Goal: Task Accomplishment & Management: Use online tool/utility

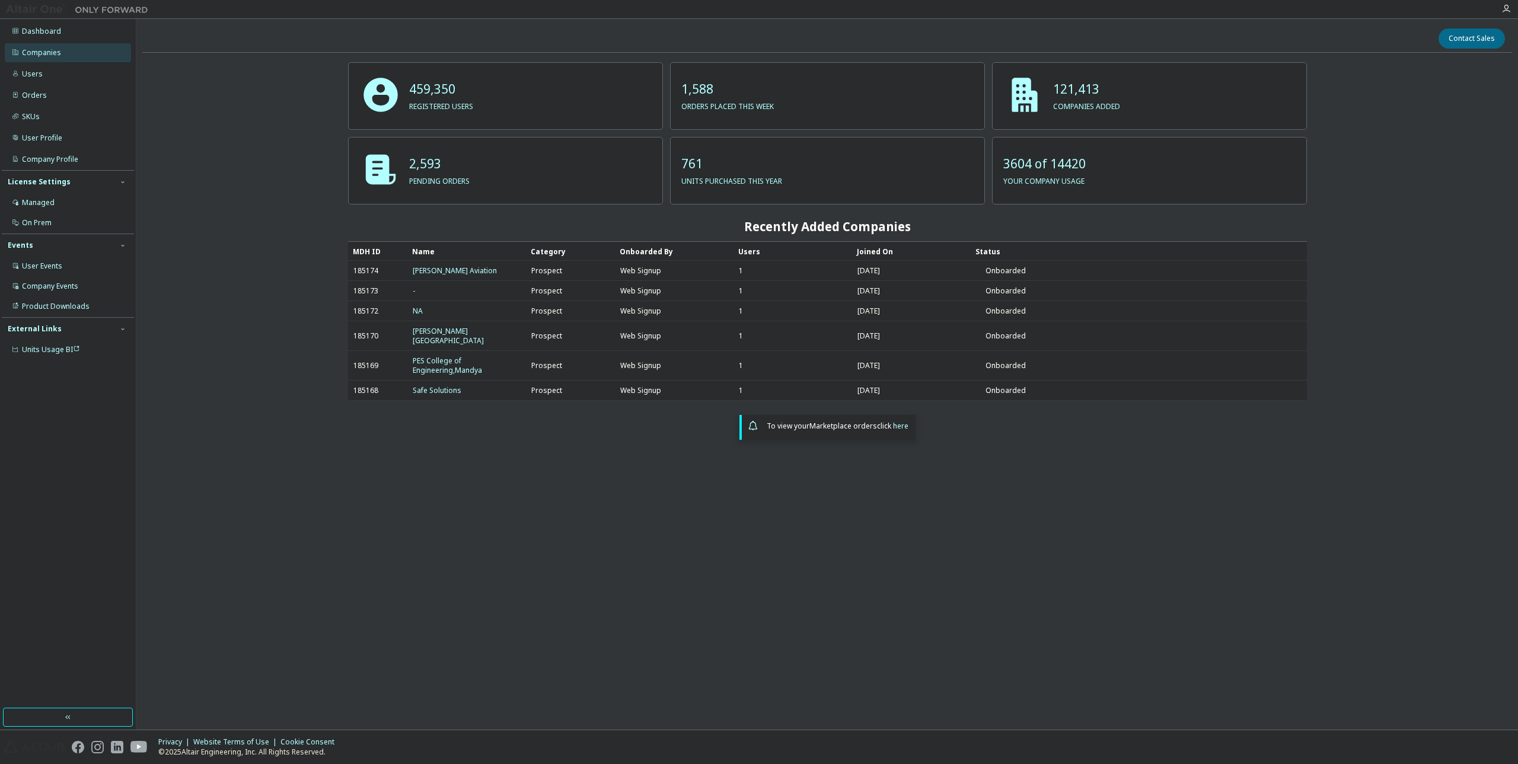
click at [33, 55] on div "Companies" at bounding box center [41, 52] width 39 height 9
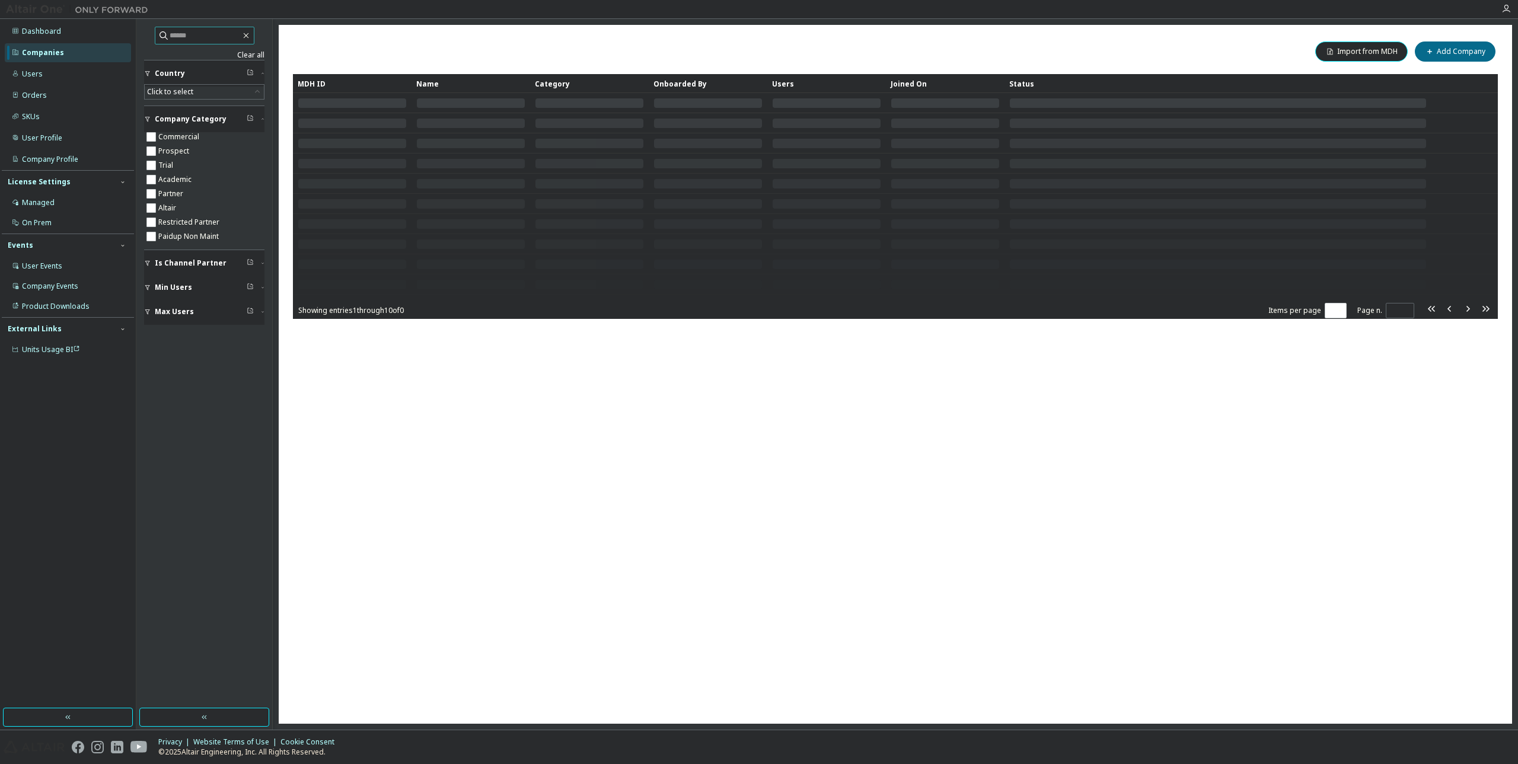
click at [209, 35] on input "text" at bounding box center [205, 36] width 71 height 12
type input "*"
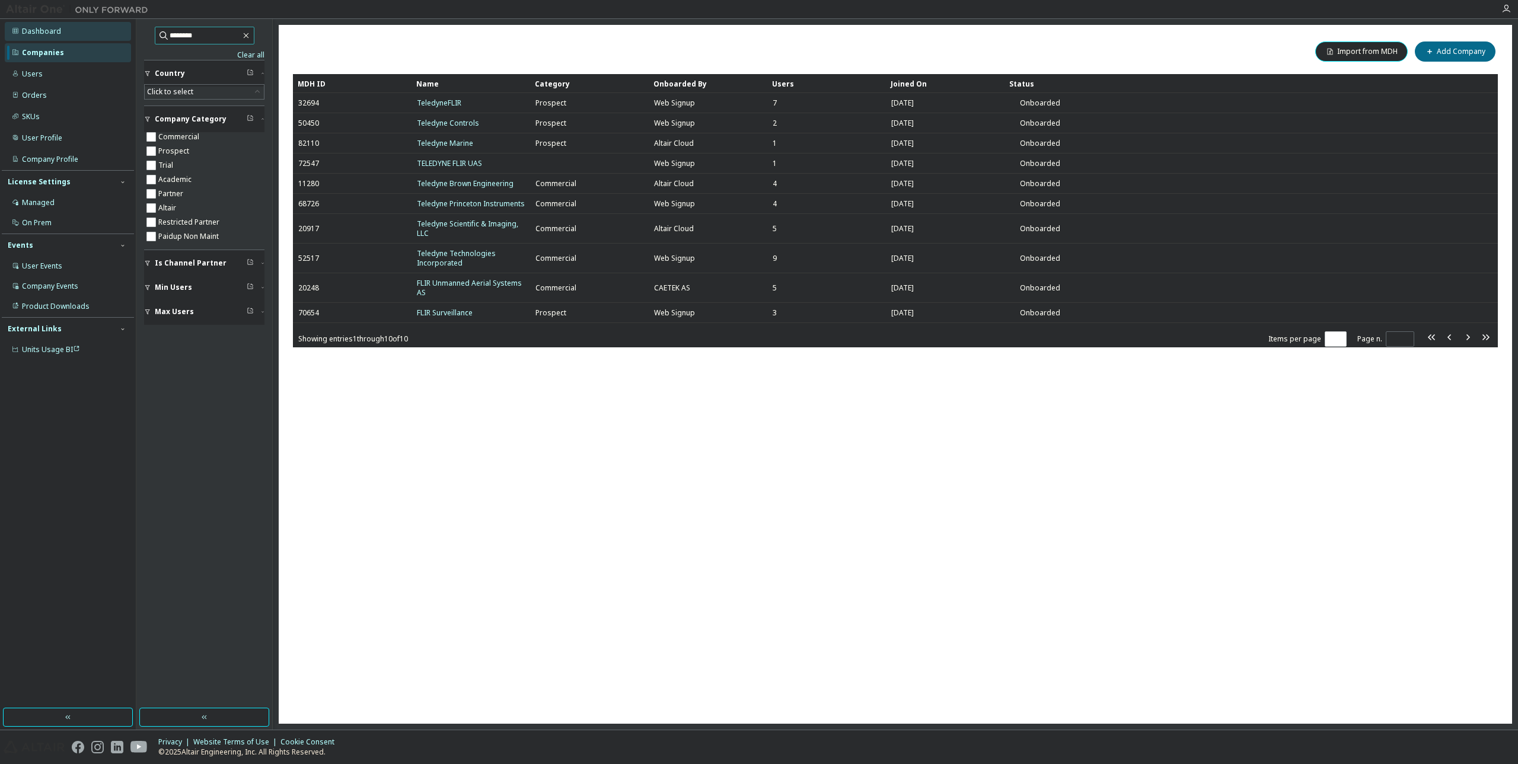
drag, startPoint x: 209, startPoint y: 30, endPoint x: 124, endPoint y: 33, distance: 85.4
click at [124, 33] on div "Dashboard Companies Users Orders SKUs User Profile Company Profile License Sett…" at bounding box center [759, 374] width 1518 height 711
paste input "**********"
type input "**********"
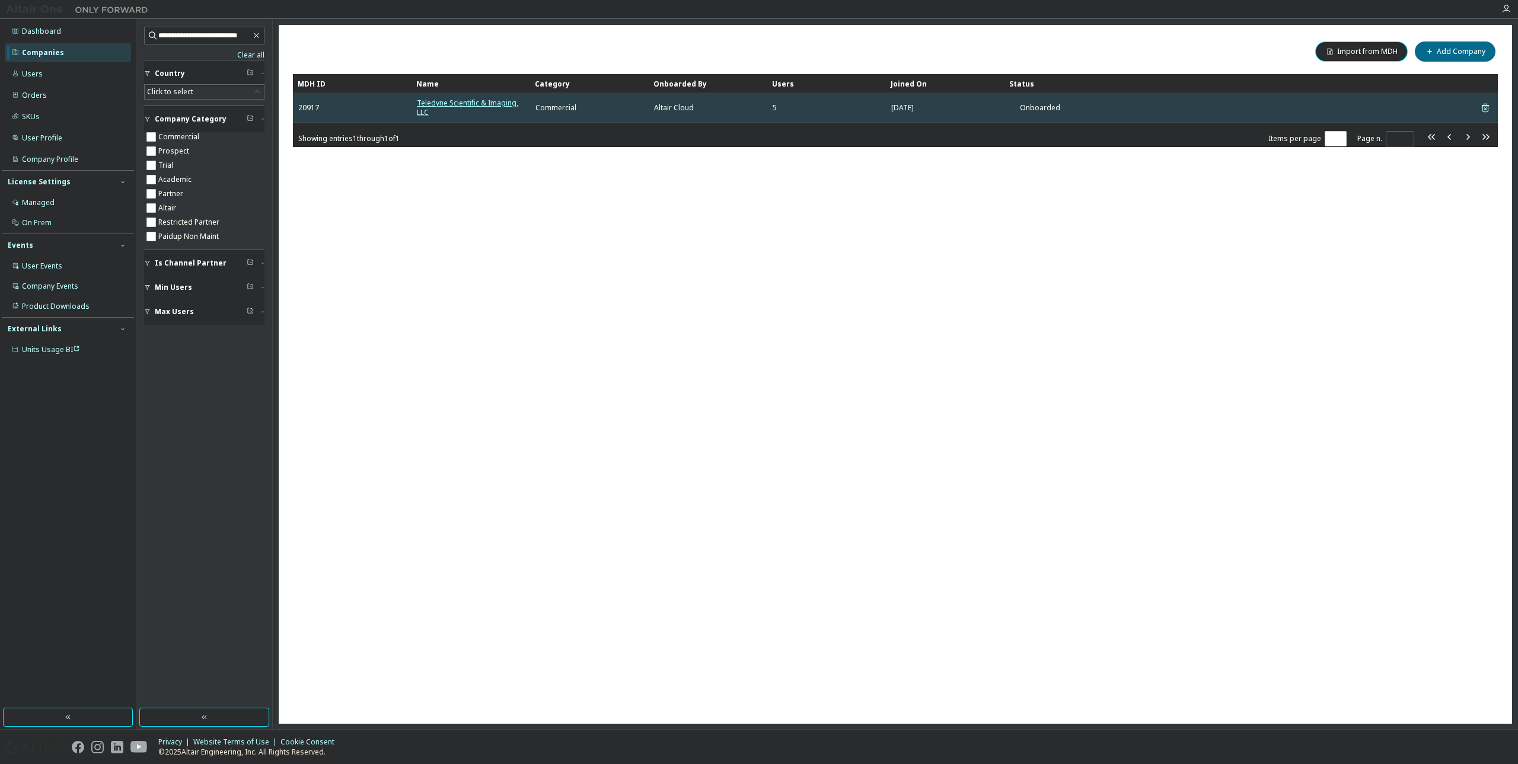
click at [485, 100] on link "Teledyne Scientific & Imaging, LLC" at bounding box center [467, 108] width 101 height 20
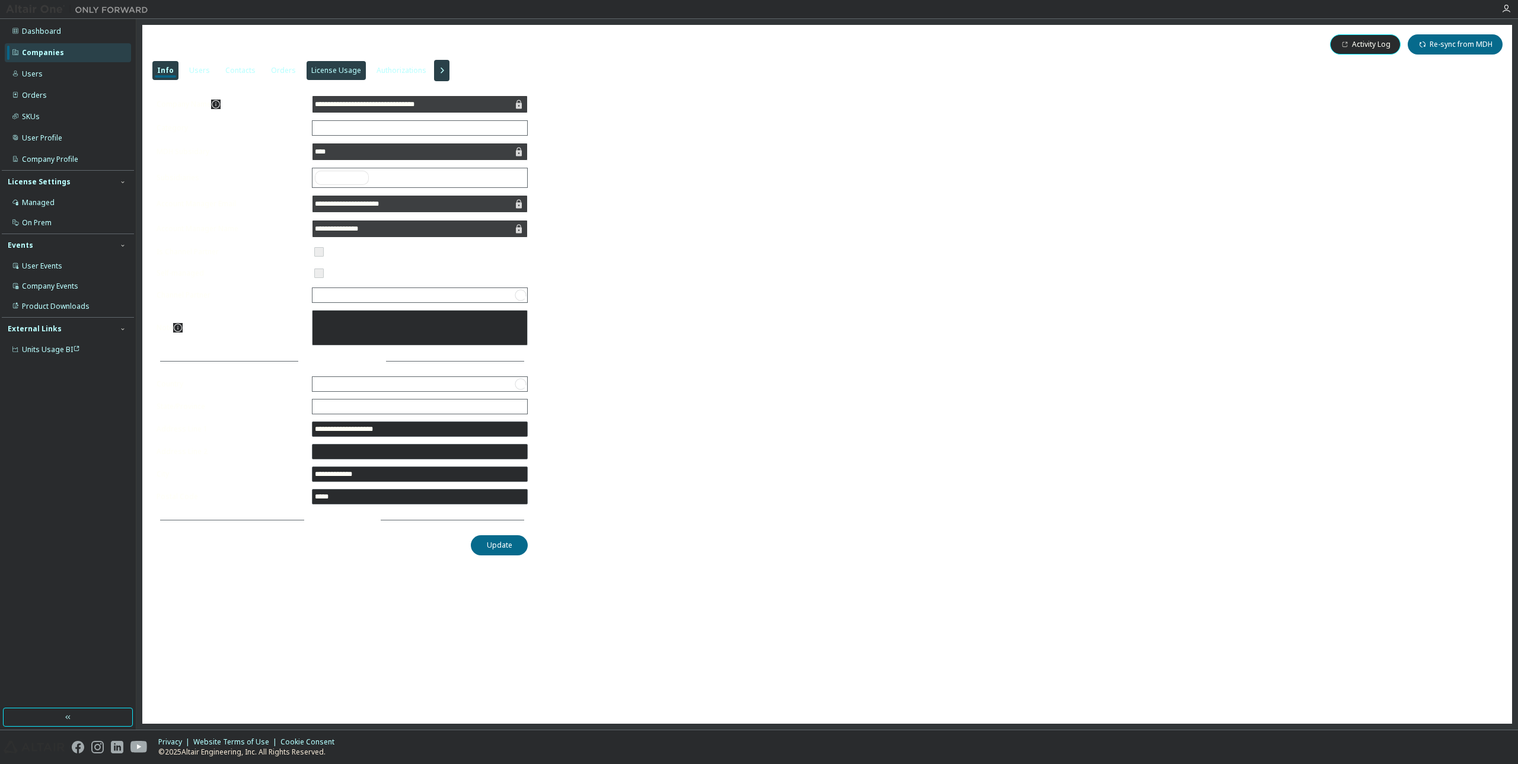
click at [325, 72] on div "License Usage" at bounding box center [336, 70] width 50 height 9
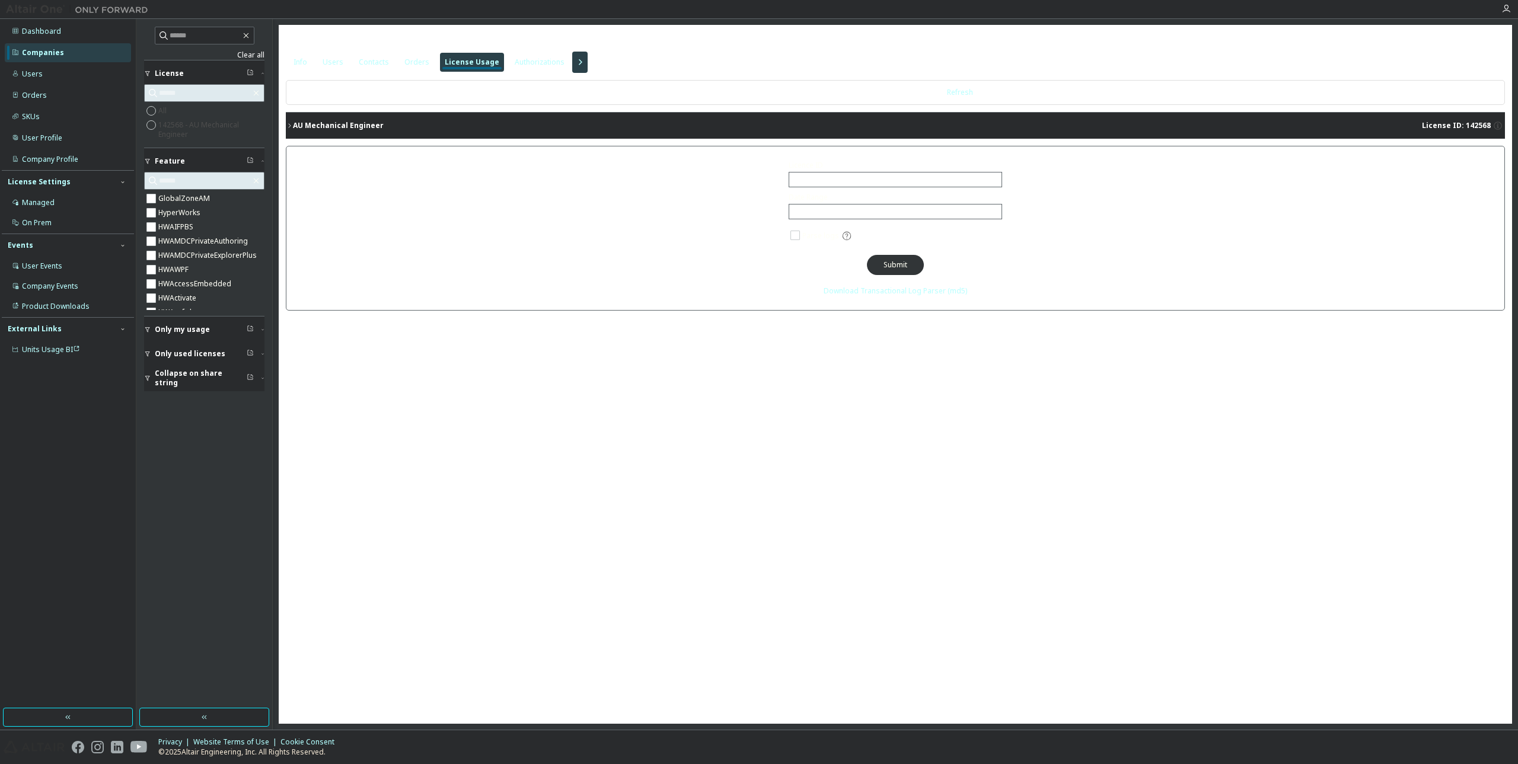
click at [317, 126] on div "AU Mechanical Engineer" at bounding box center [338, 125] width 91 height 9
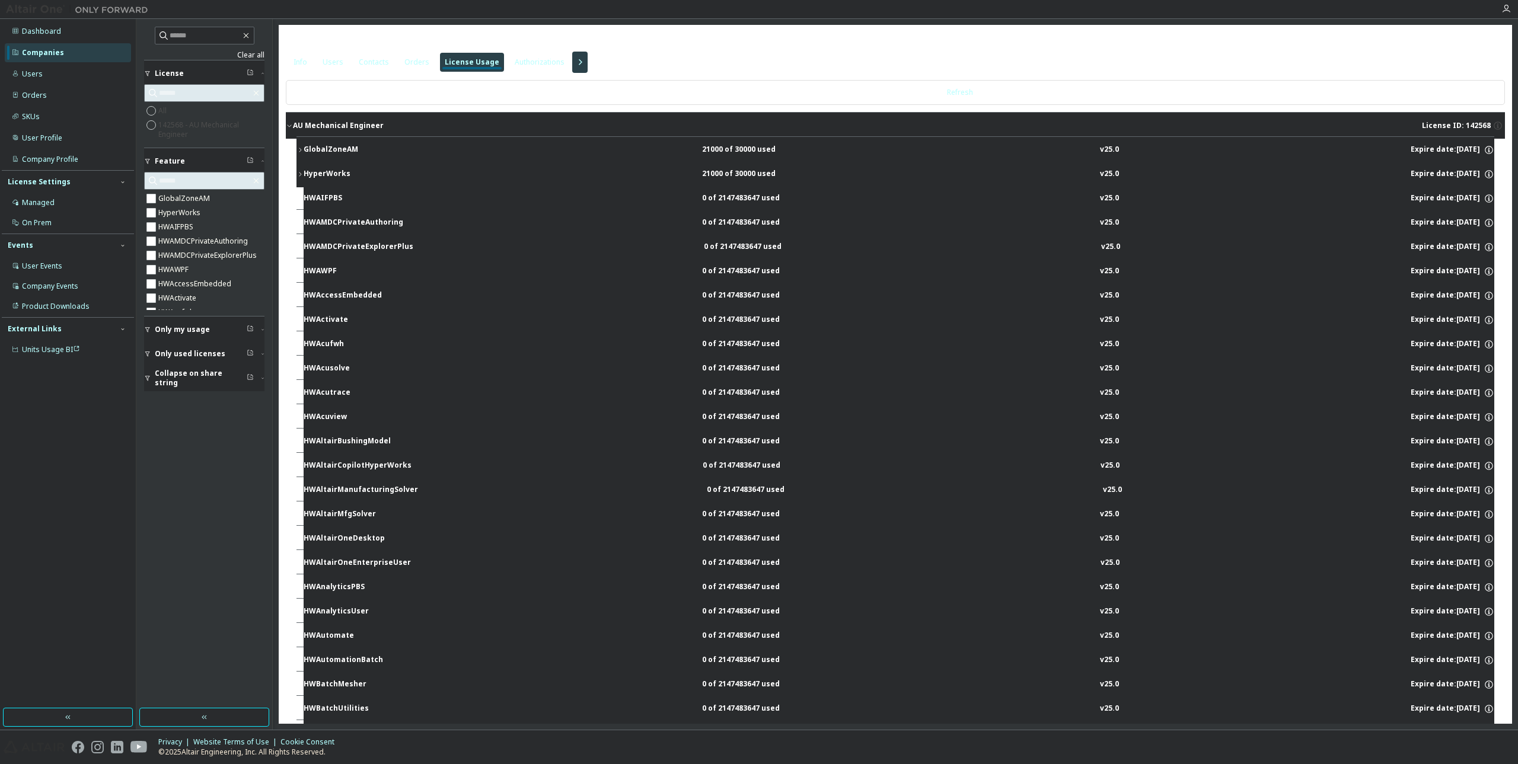
click at [340, 121] on div "AU Mechanical Engineer" at bounding box center [338, 125] width 91 height 9
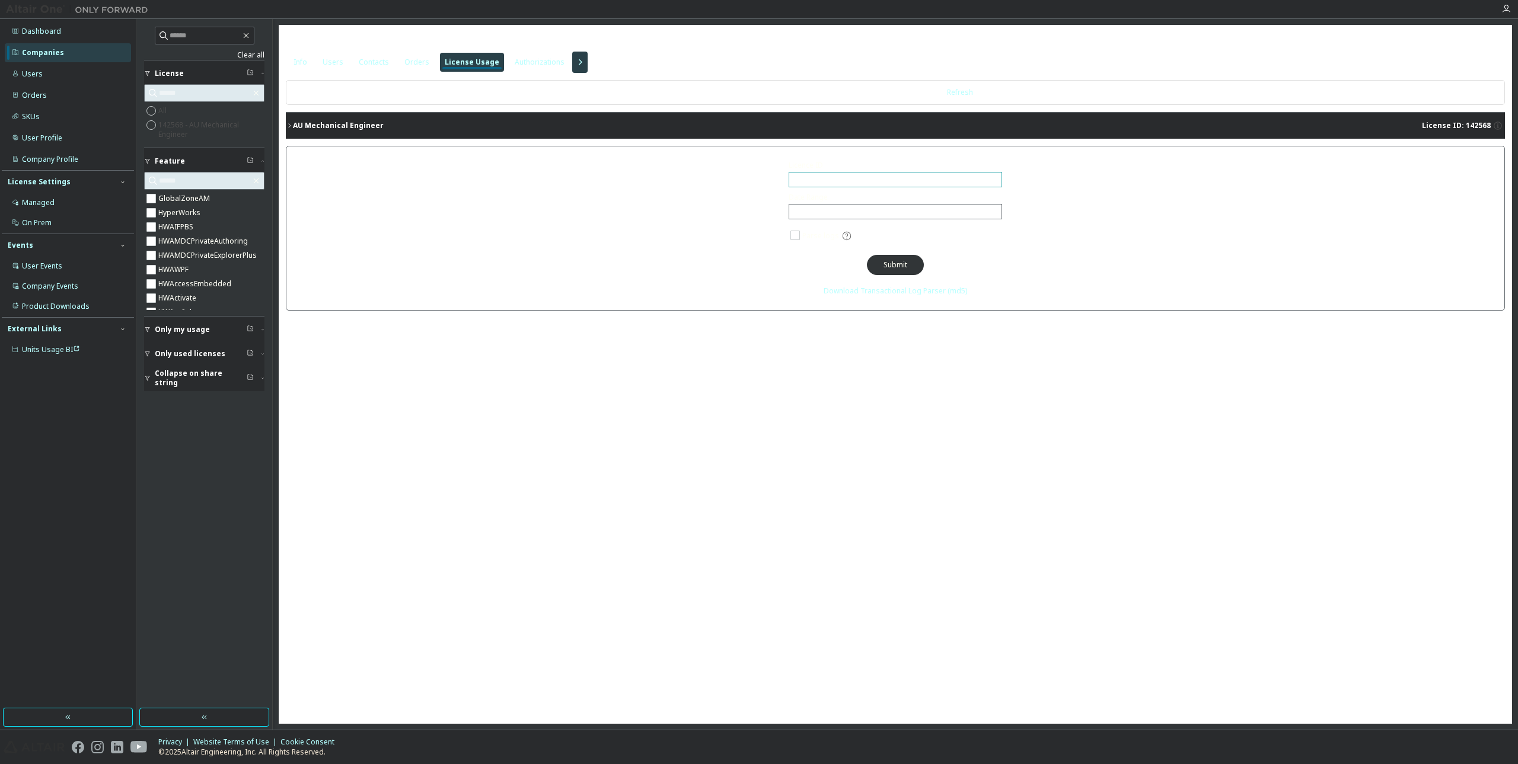
click at [886, 180] on div "All" at bounding box center [895, 180] width 212 height 14
click at [867, 243] on li "142568 - AU Mechanical Engineer" at bounding box center [895, 243] width 210 height 15
click at [845, 209] on div "Click to select" at bounding box center [895, 212] width 212 height 14
click at [840, 269] on li "Custom Date Range" at bounding box center [895, 275] width 210 height 15
click at [991, 235] on icon at bounding box center [992, 233] width 9 height 11
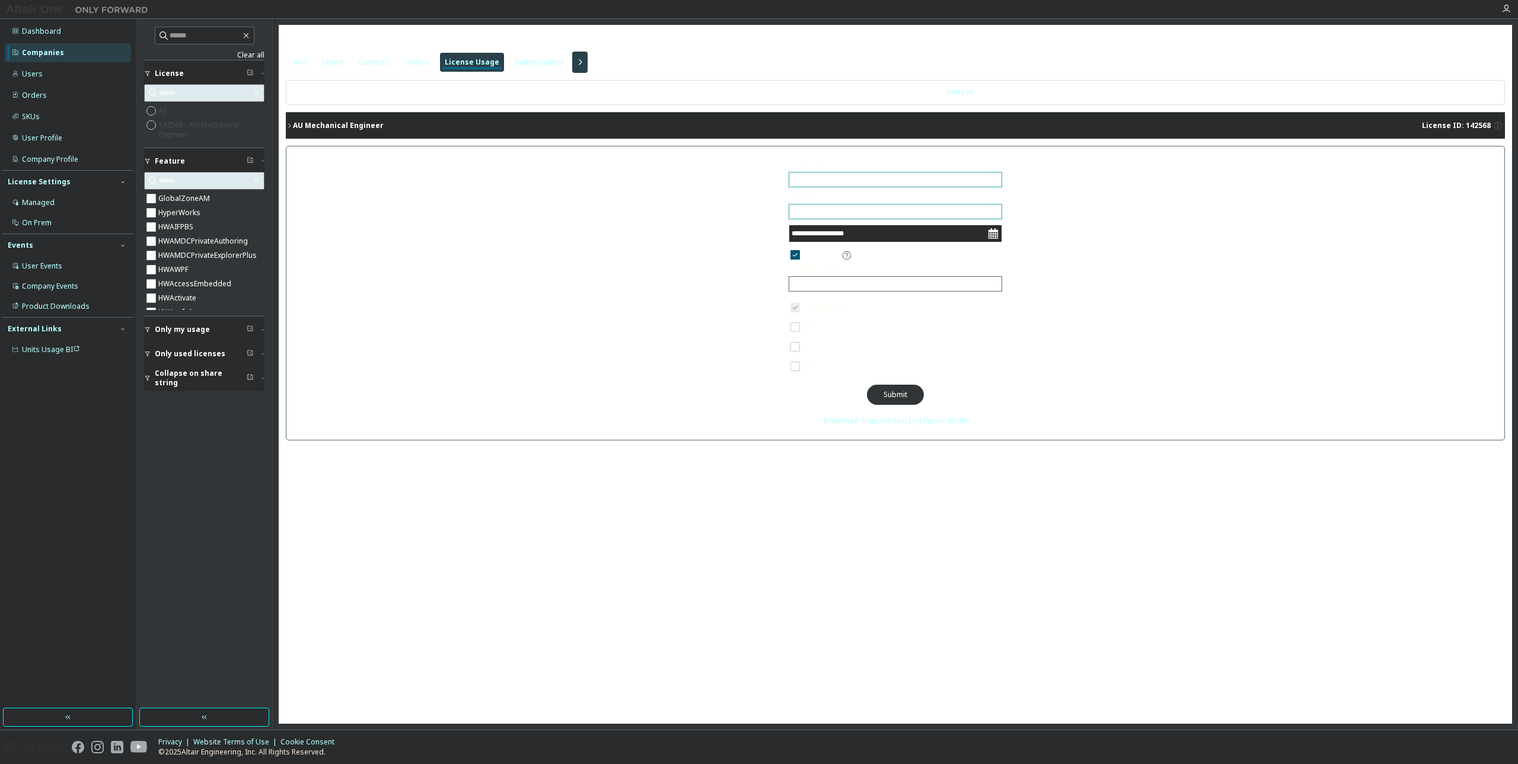
click at [866, 228] on input "**********" at bounding box center [890, 234] width 196 height 12
select select "*"
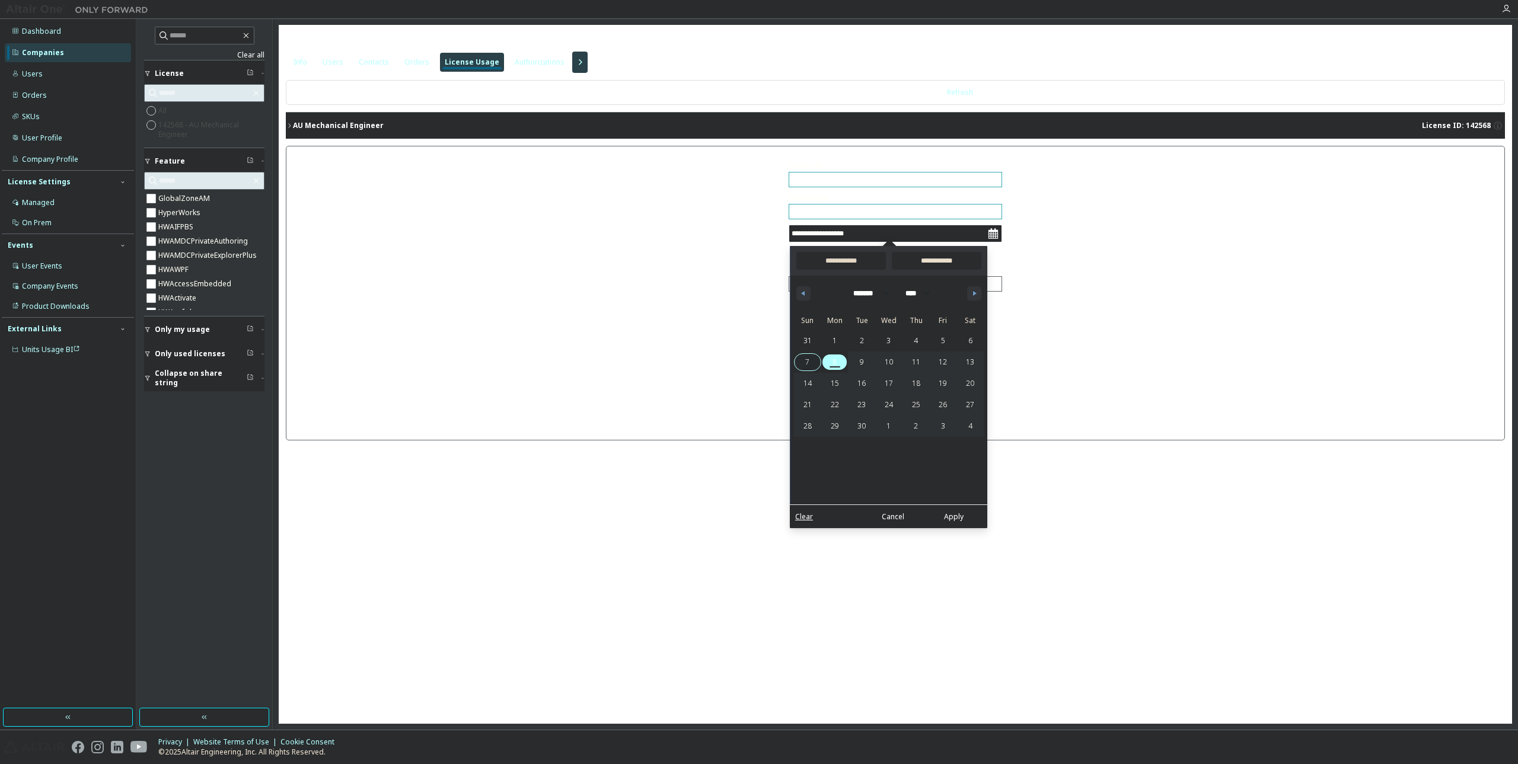
click at [808, 361] on span "7" at bounding box center [807, 362] width 4 height 21
type input "*"
type input "**********"
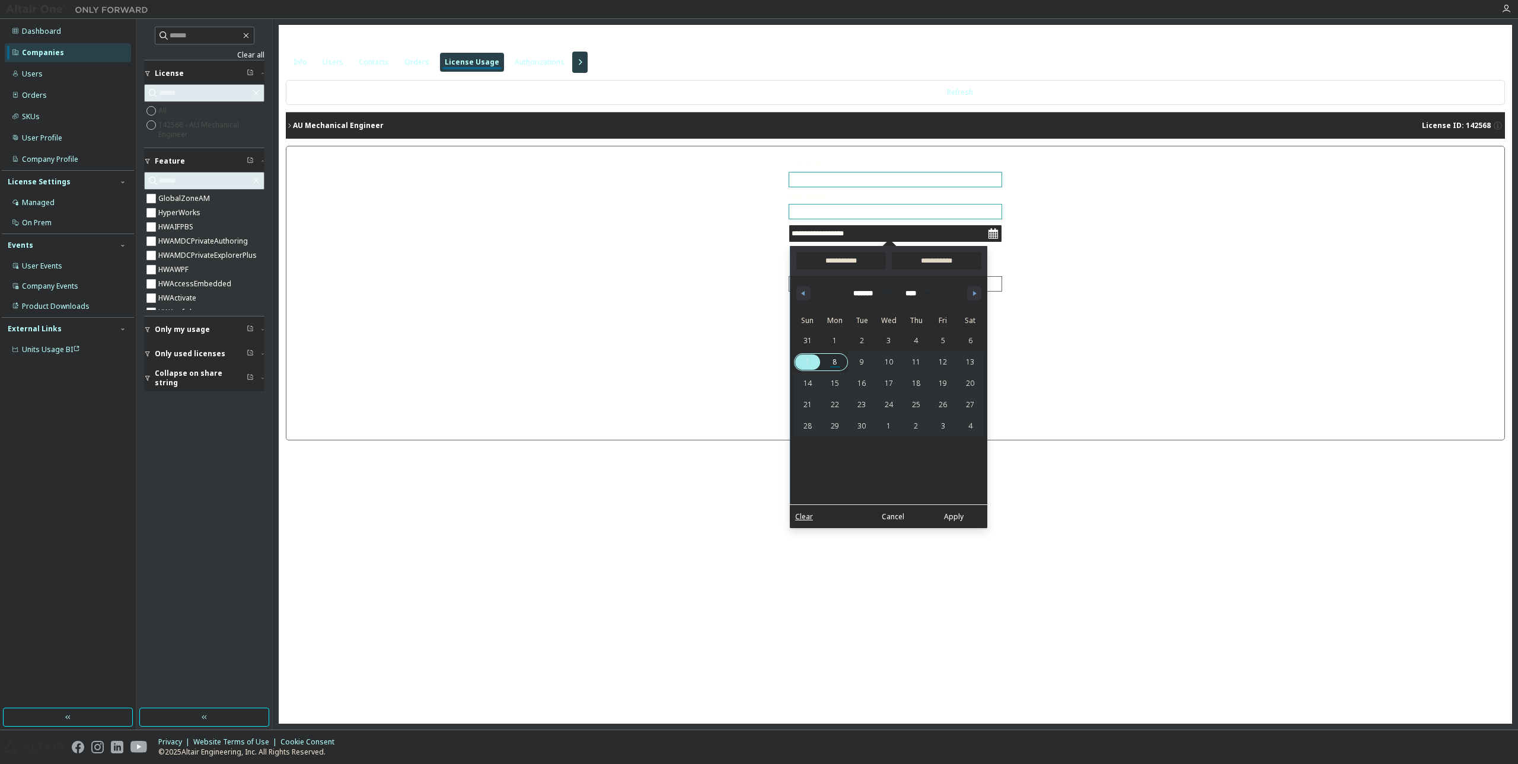
click at [831, 359] on span "8" at bounding box center [834, 362] width 27 height 15
type input "*"
type input "**********"
click at [958, 517] on button "Apply" at bounding box center [953, 516] width 57 height 13
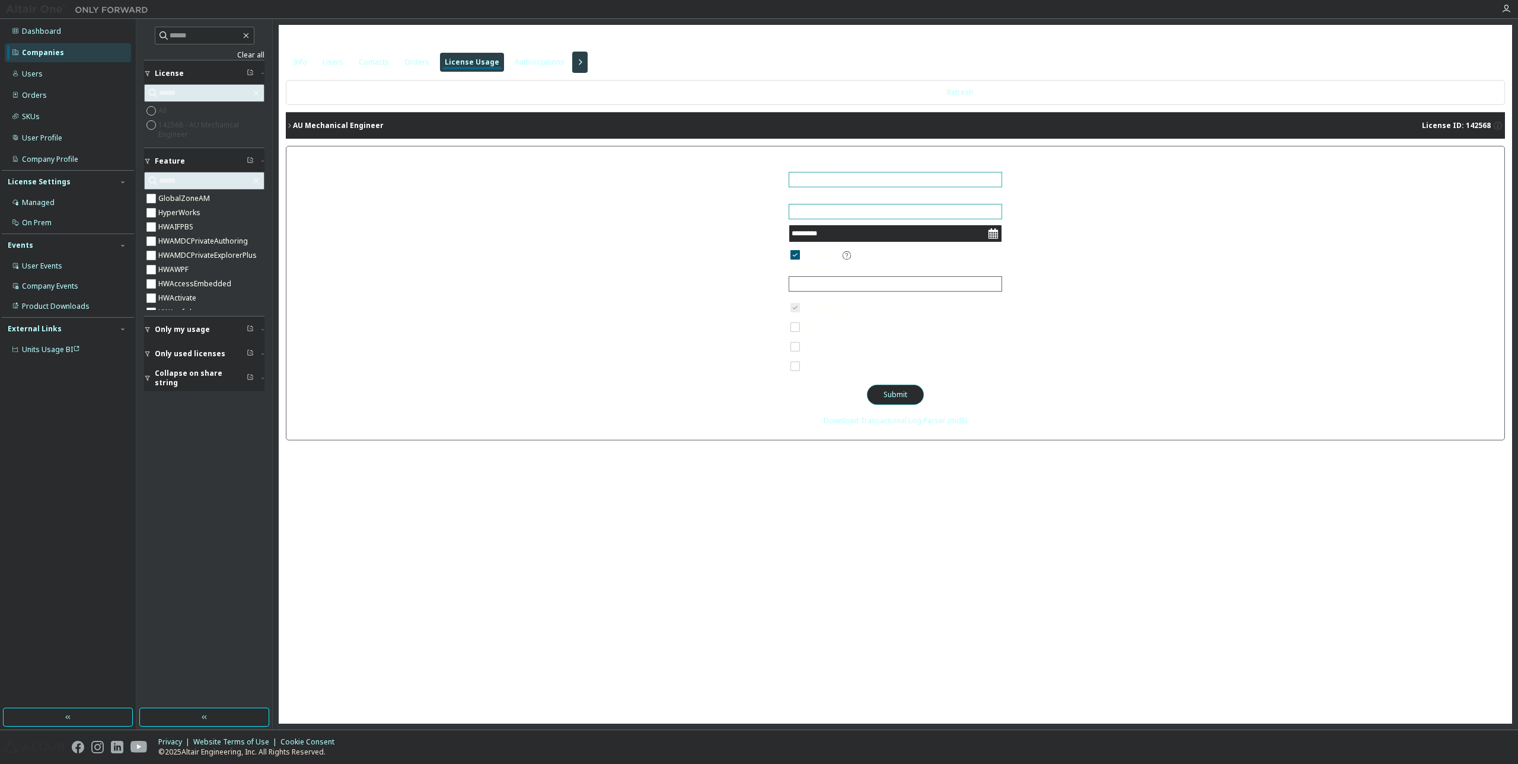
click at [891, 392] on button "Submit" at bounding box center [895, 395] width 57 height 20
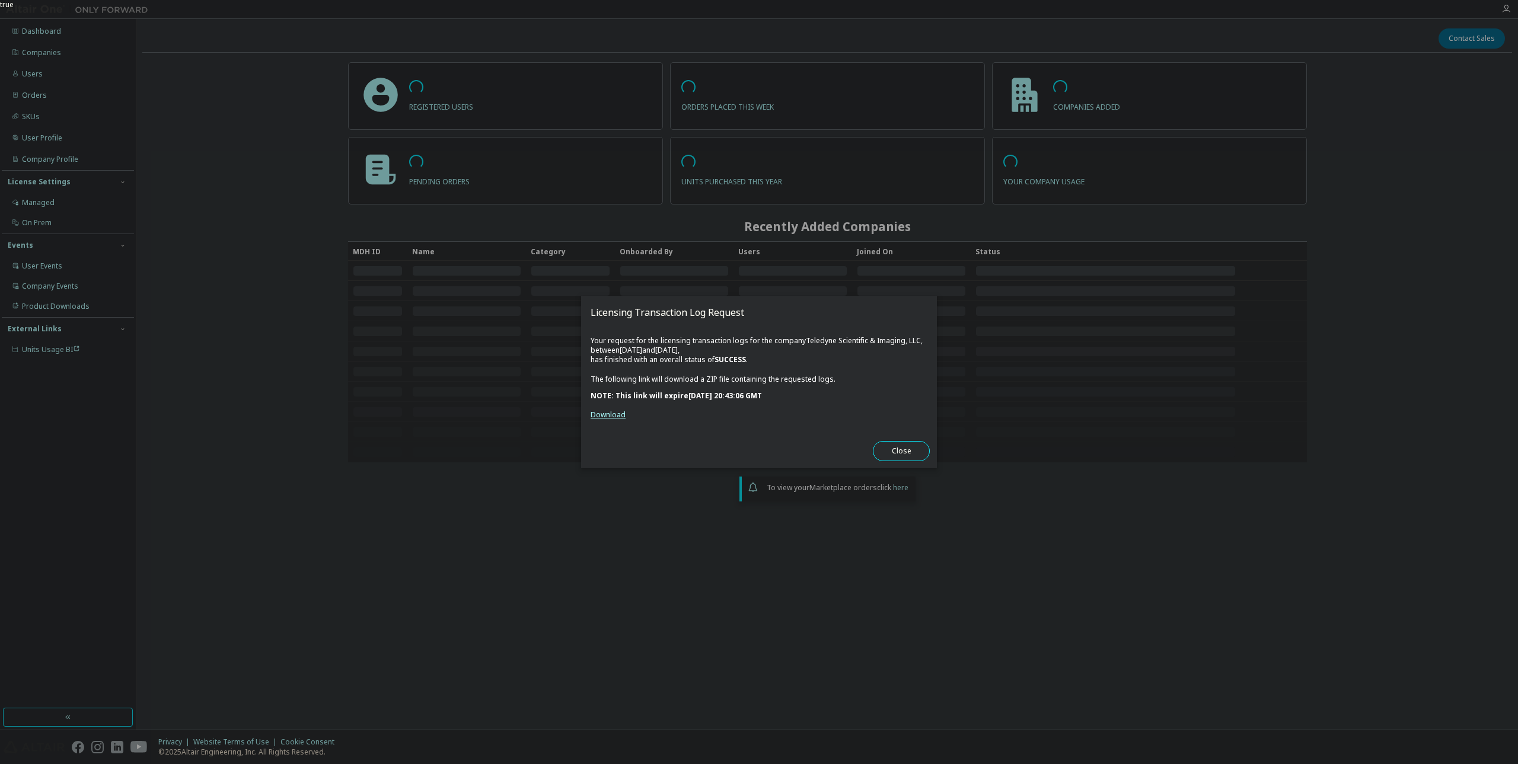
click at [614, 414] on link "Download" at bounding box center [608, 415] width 35 height 10
drag, startPoint x: 229, startPoint y: 79, endPoint x: 160, endPoint y: 3, distance: 103.3
click at [221, 66] on div "true" at bounding box center [759, 382] width 1518 height 764
